Goal: Navigation & Orientation: Go to known website

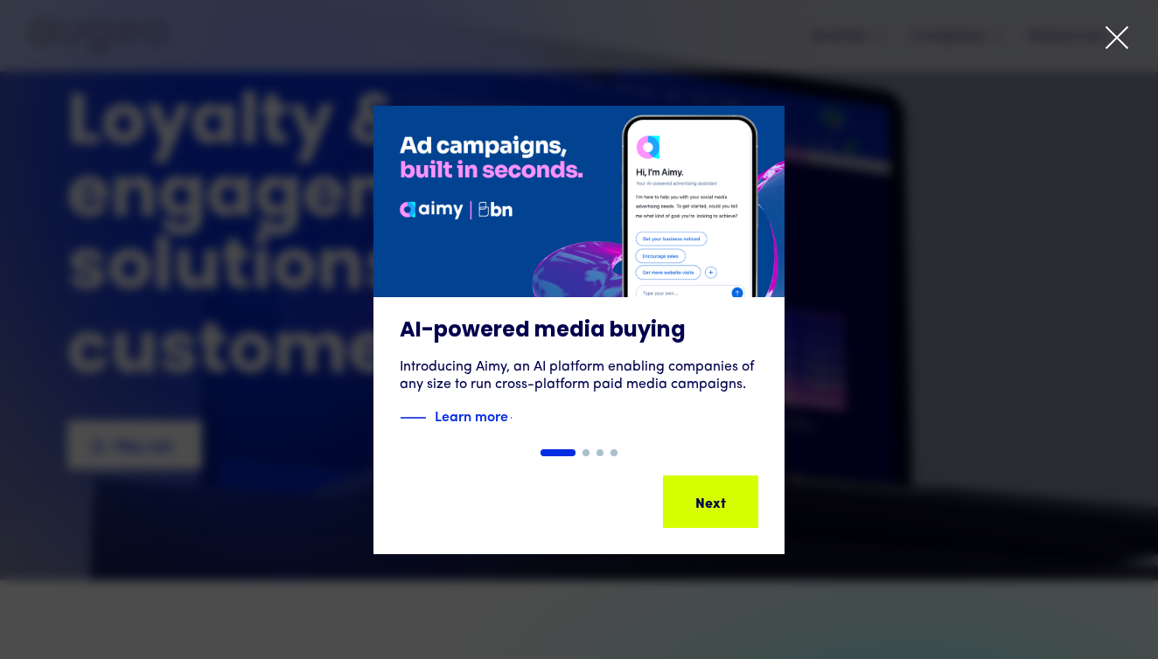
drag, startPoint x: 1110, startPoint y: 42, endPoint x: 1062, endPoint y: 52, distance: 48.4
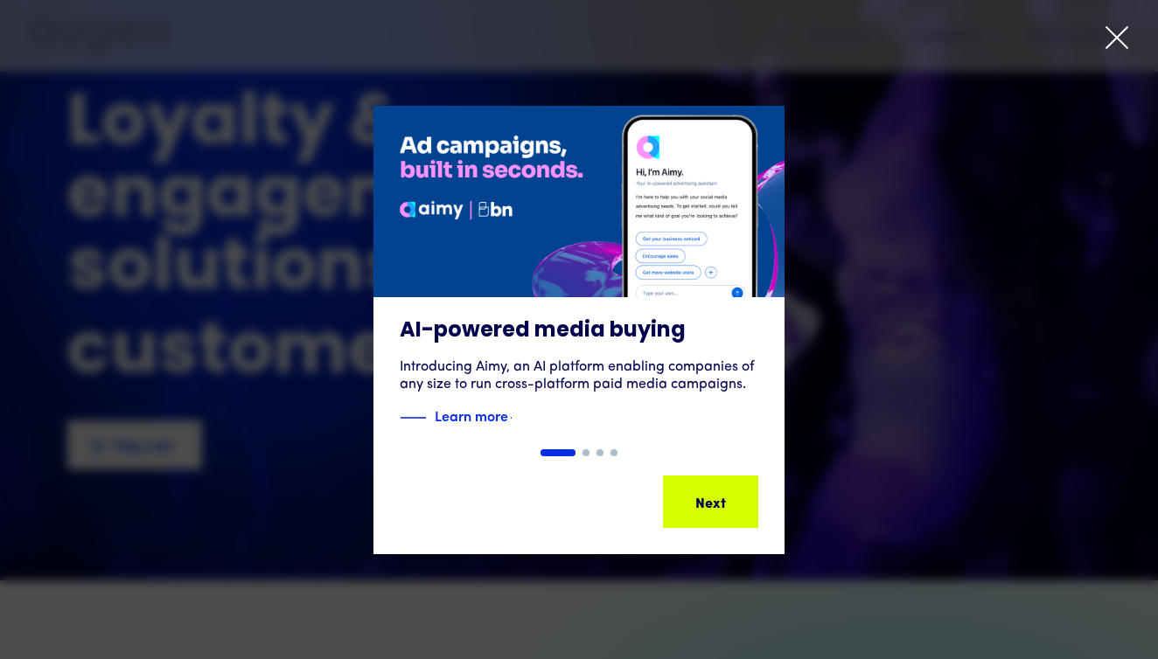
click at [1110, 42] on icon at bounding box center [1117, 37] width 26 height 26
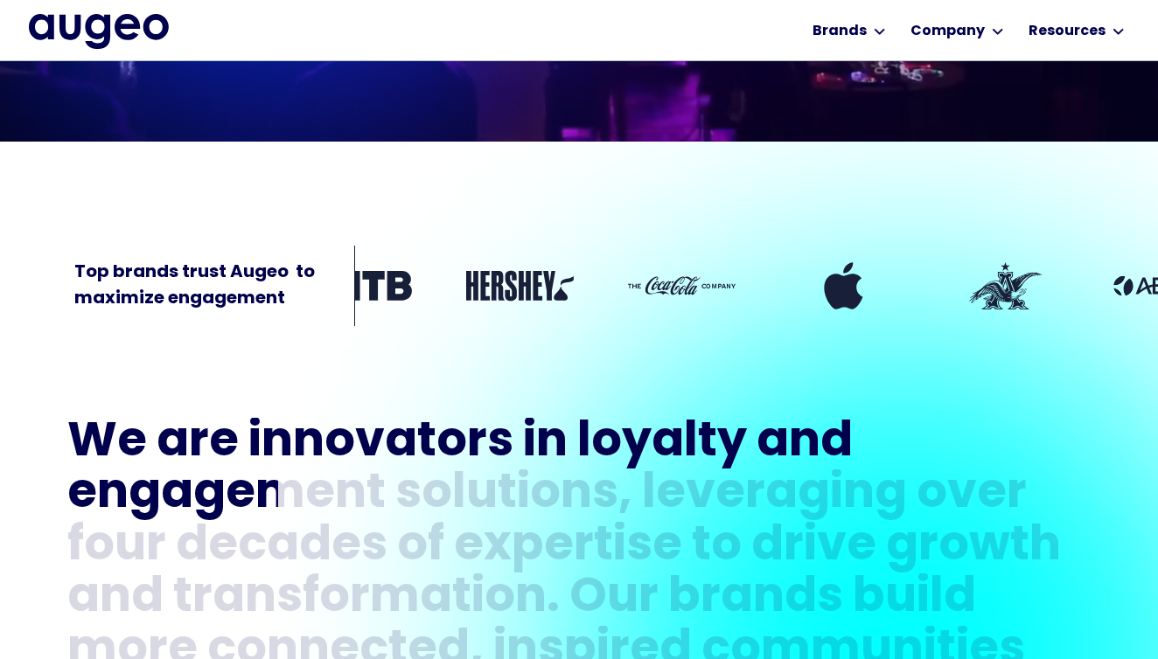
scroll to position [464, 0]
